Goal: Find specific page/section: Find specific page/section

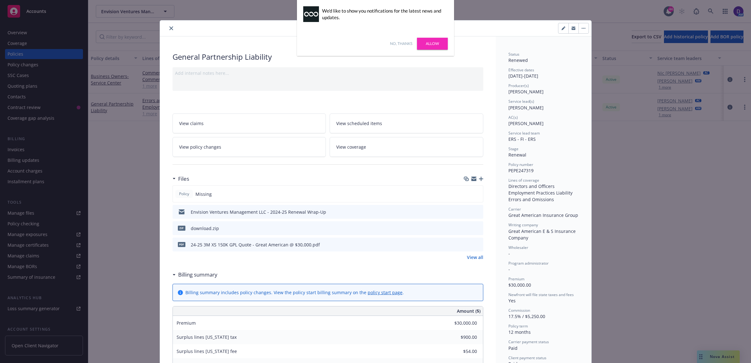
drag, startPoint x: 183, startPoint y: 31, endPoint x: 162, endPoint y: 27, distance: 21.2
click at [179, 31] on div at bounding box center [266, 29] width 208 height 8
click at [162, 27] on div at bounding box center [266, 29] width 208 height 8
click at [176, 29] on div at bounding box center [266, 29] width 208 height 8
click at [434, 40] on link "Allow" at bounding box center [432, 44] width 31 height 12
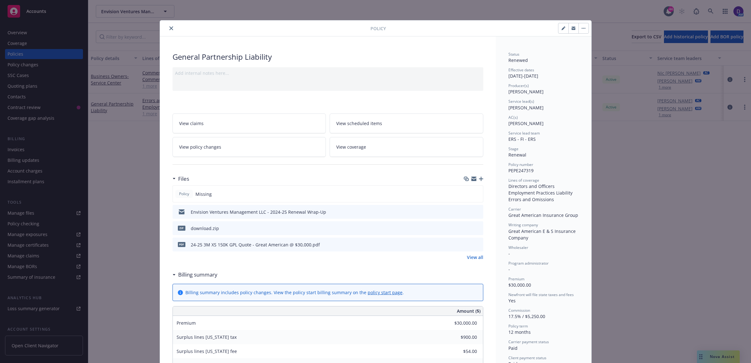
click at [169, 28] on icon "close" at bounding box center [171, 28] width 4 height 4
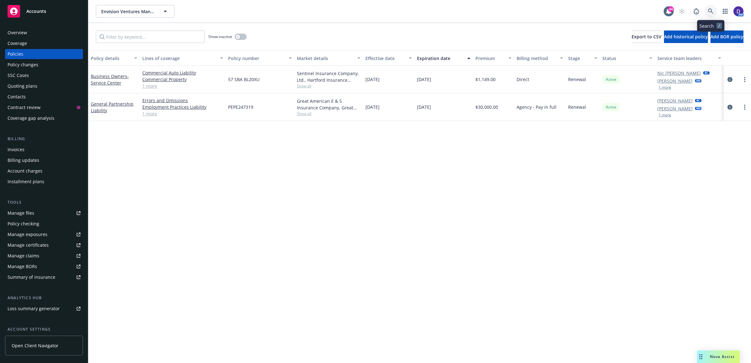
click at [709, 9] on icon at bounding box center [711, 11] width 6 height 6
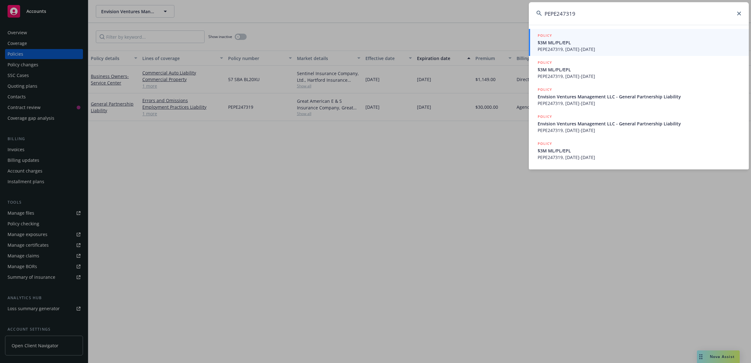
type input "PEPE247319"
click at [576, 39] on span "$3M ML/PL/EPL" at bounding box center [640, 42] width 204 height 7
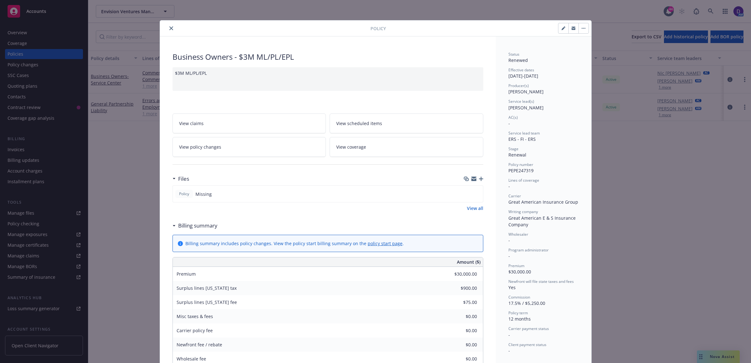
click at [169, 26] on icon "close" at bounding box center [171, 28] width 4 height 4
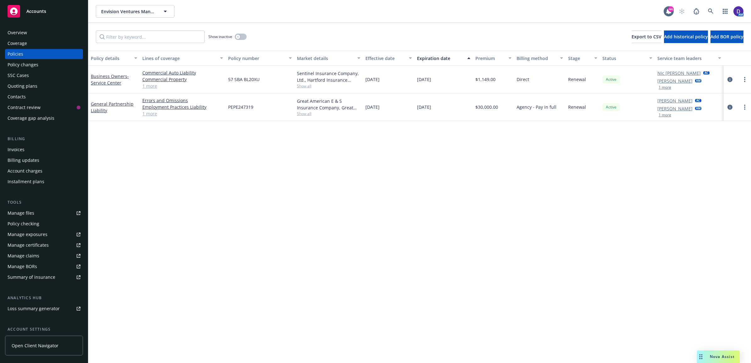
click at [156, 29] on div "Show inactive Export to CSV Add historical policy Add BOR policy" at bounding box center [419, 37] width 663 height 28
click at [112, 32] on input "Filter by keyword..." at bounding box center [150, 36] width 109 height 13
paste input "PEPE247319"
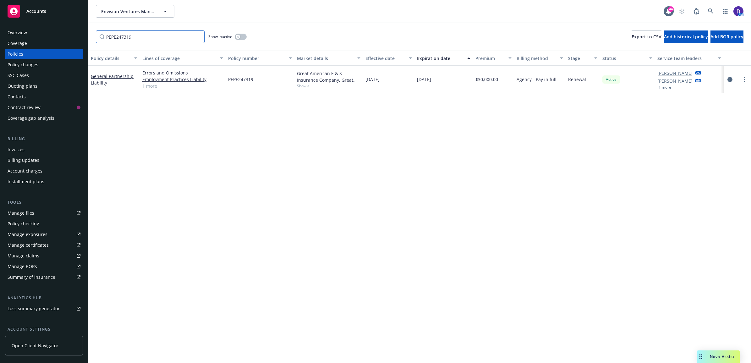
type input "PEPE247319"
click at [244, 33] on div "Show inactive" at bounding box center [227, 36] width 38 height 13
click at [243, 34] on button "button" at bounding box center [241, 37] width 12 height 6
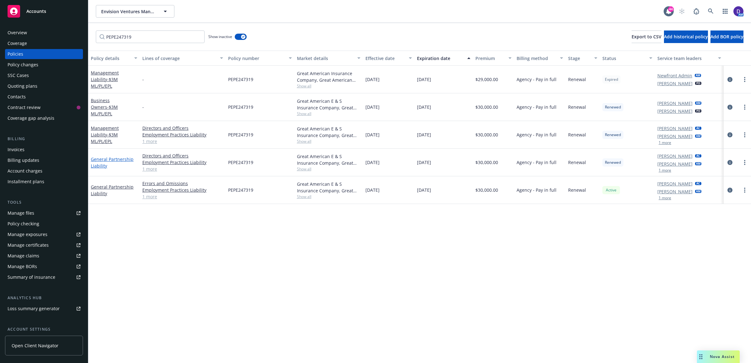
click at [120, 156] on link "General Partnership Liability" at bounding box center [112, 162] width 43 height 13
